Goal: Transaction & Acquisition: Purchase product/service

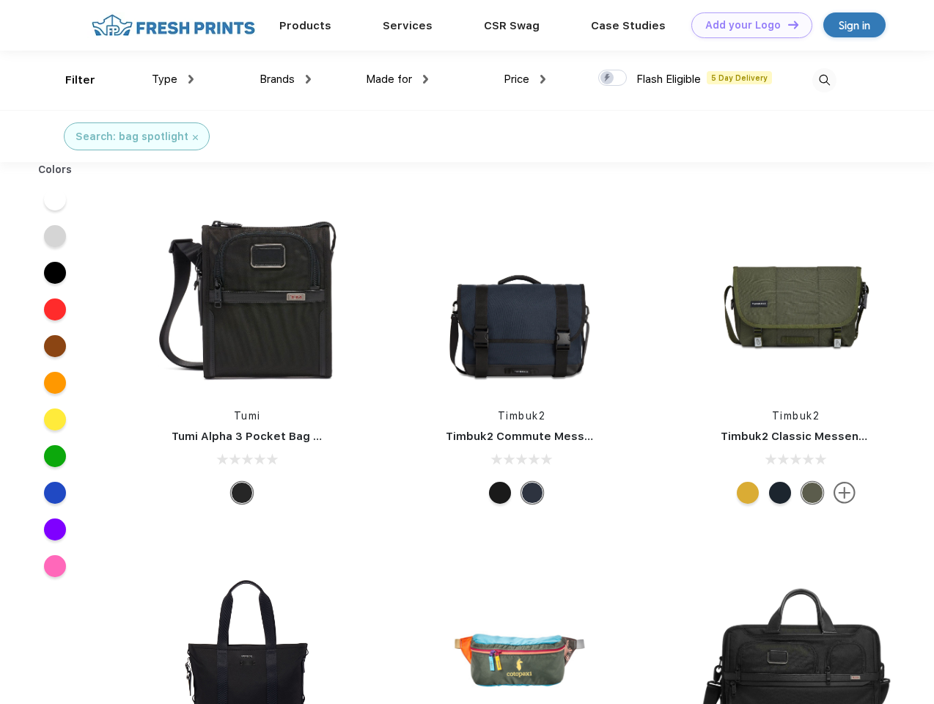
click at [746, 25] on link "Add your Logo Design Tool" at bounding box center [751, 25] width 121 height 26
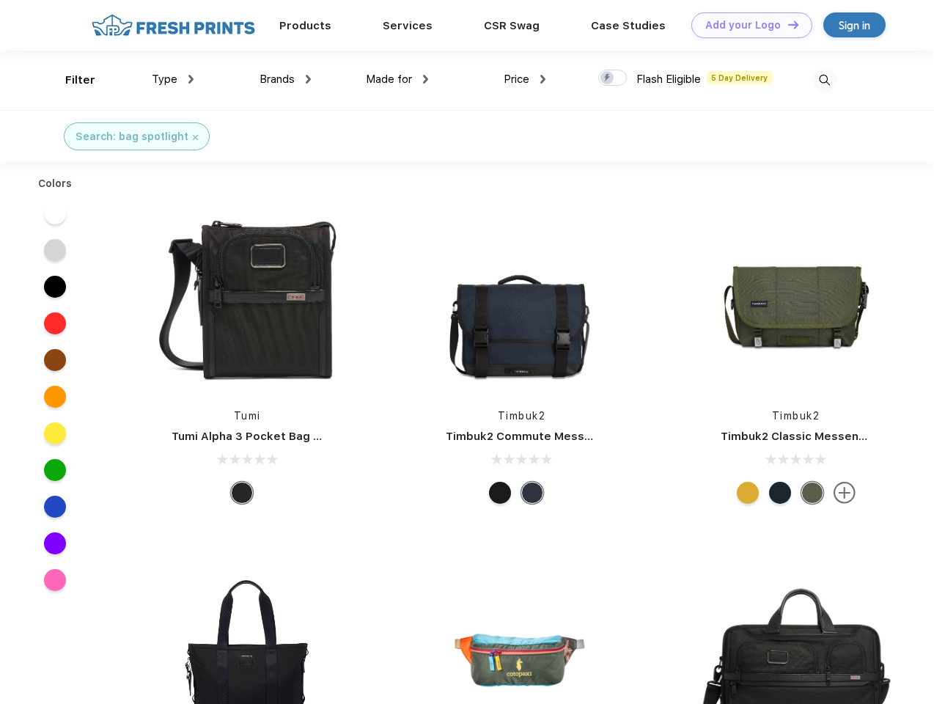
click at [0, 0] on div "Design Tool" at bounding box center [0, 0] width 0 height 0
click at [787, 24] on link "Add your Logo Design Tool" at bounding box center [751, 25] width 121 height 26
click at [70, 80] on div "Filter" at bounding box center [80, 80] width 30 height 17
click at [173, 79] on span "Type" at bounding box center [165, 79] width 26 height 13
click at [285, 79] on span "Brands" at bounding box center [277, 79] width 35 height 13
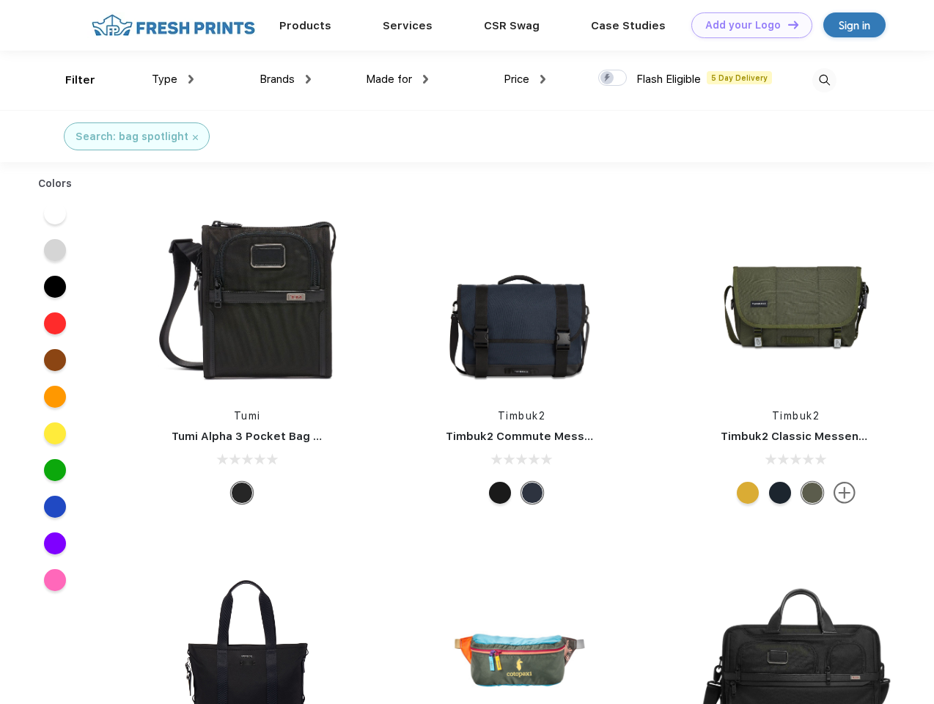
click at [397, 79] on span "Made for" at bounding box center [389, 79] width 46 height 13
click at [525, 79] on span "Price" at bounding box center [517, 79] width 26 height 13
click at [613, 78] on div at bounding box center [612, 78] width 29 height 16
click at [608, 78] on input "checkbox" at bounding box center [603, 74] width 10 height 10
click at [824, 80] on img at bounding box center [824, 80] width 24 height 24
